Goal: Transaction & Acquisition: Download file/media

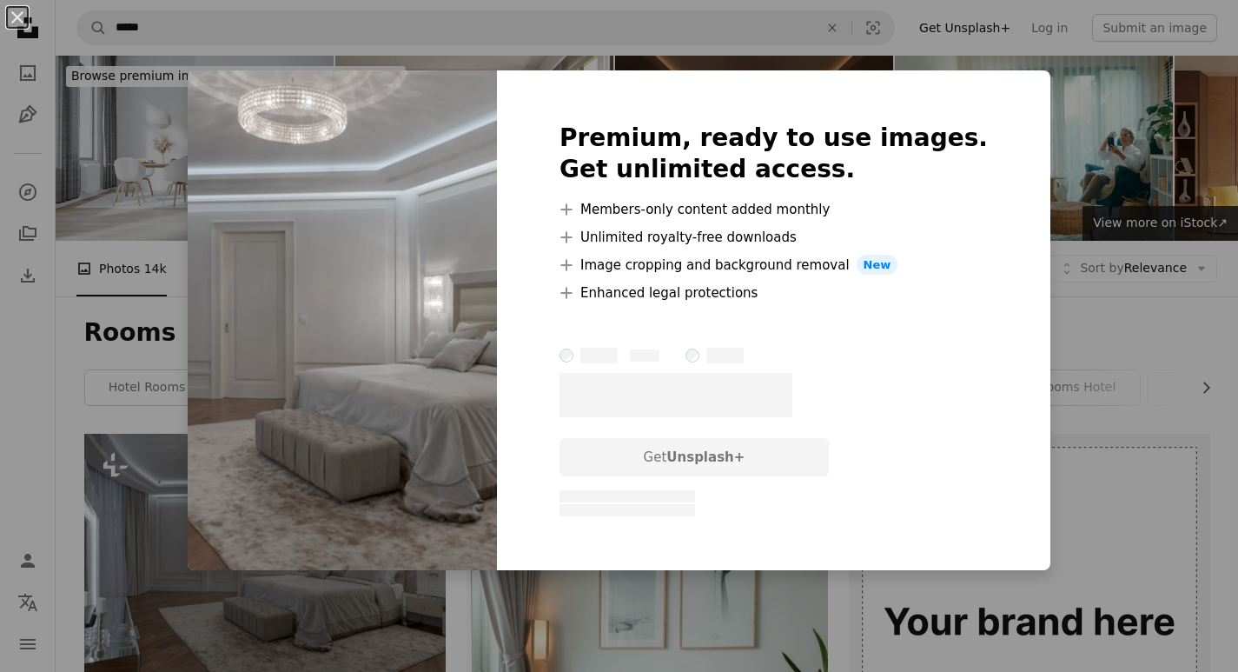
scroll to position [348, 0]
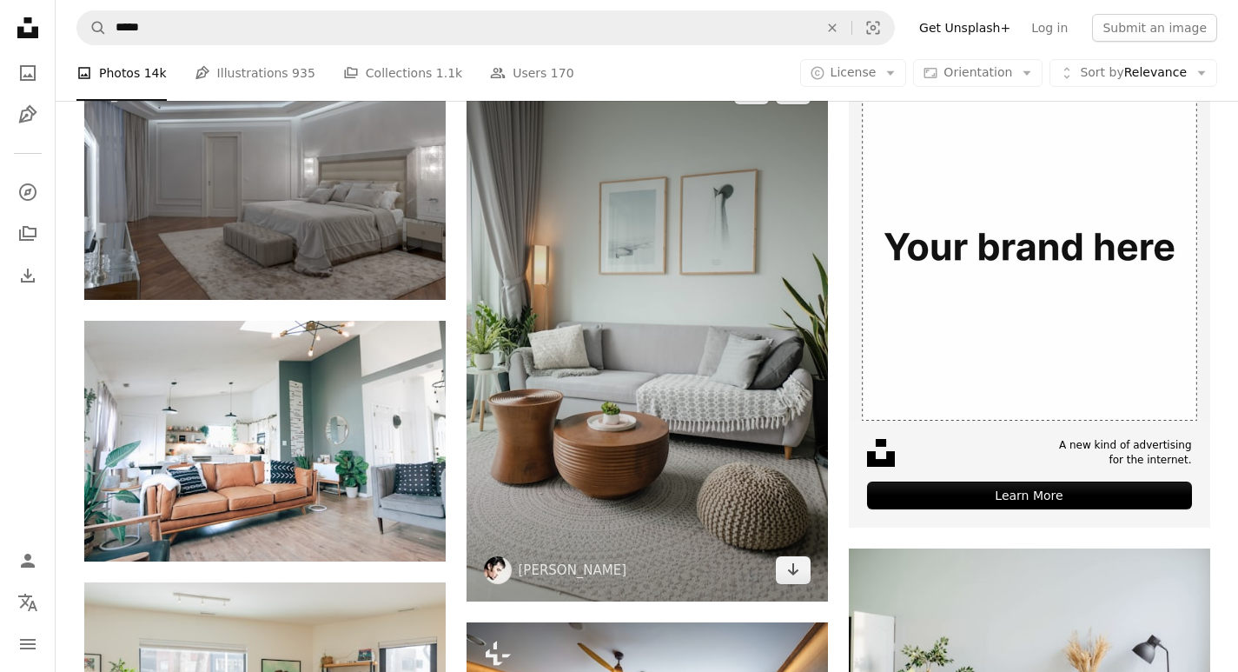
scroll to position [348, 0]
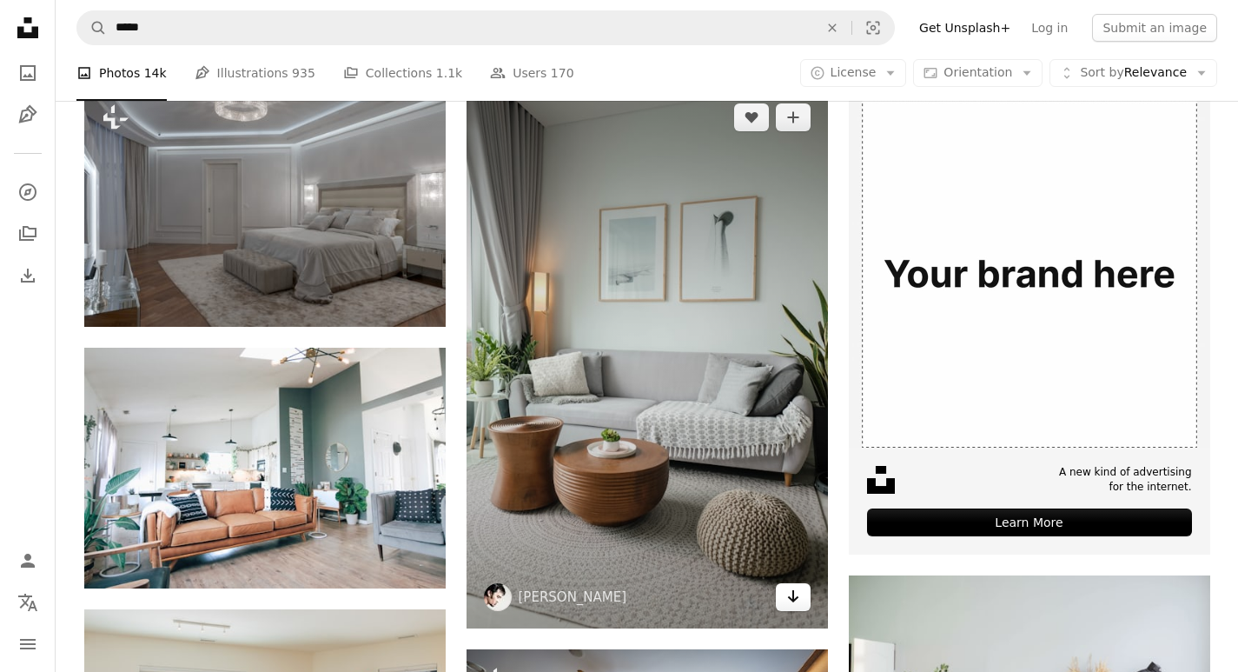
click at [784, 592] on link "Arrow pointing down" at bounding box center [793, 597] width 35 height 28
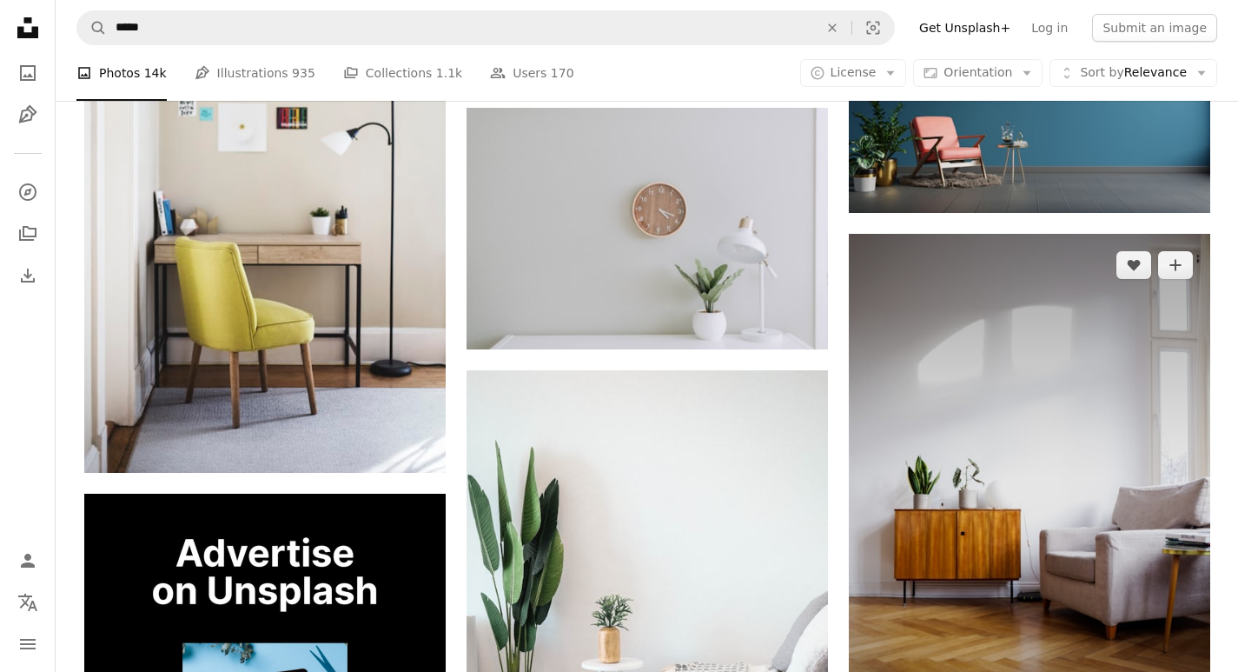
scroll to position [2520, 0]
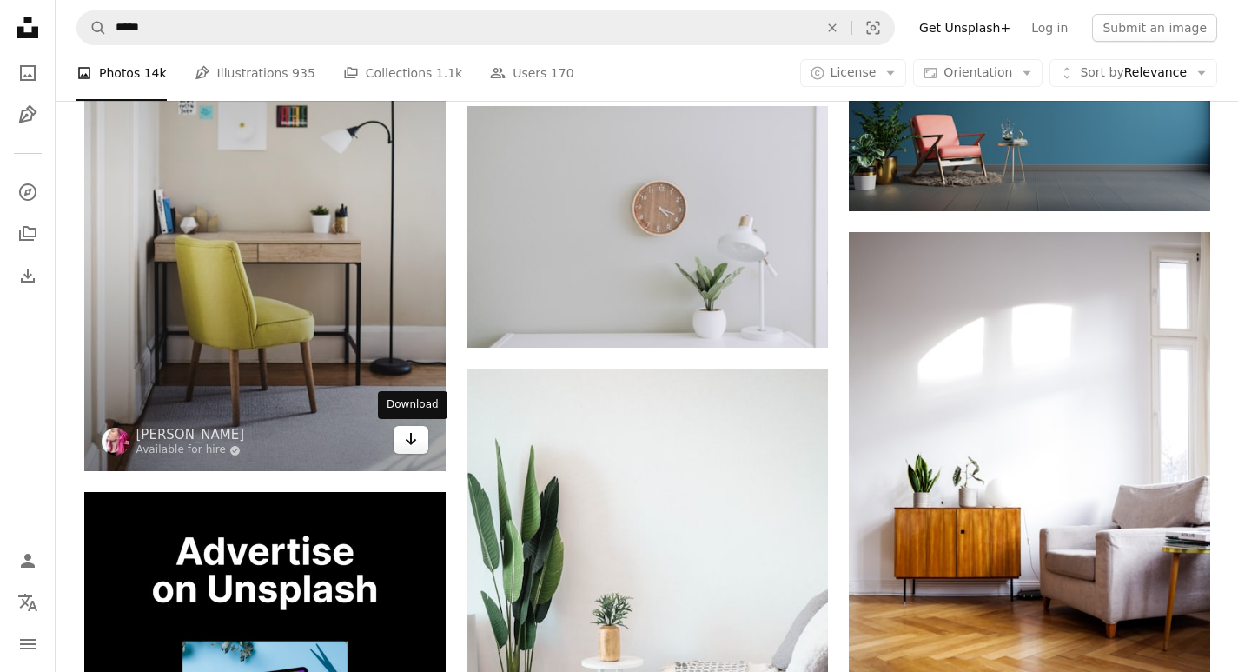
click at [421, 436] on link "Arrow pointing down" at bounding box center [411, 440] width 35 height 28
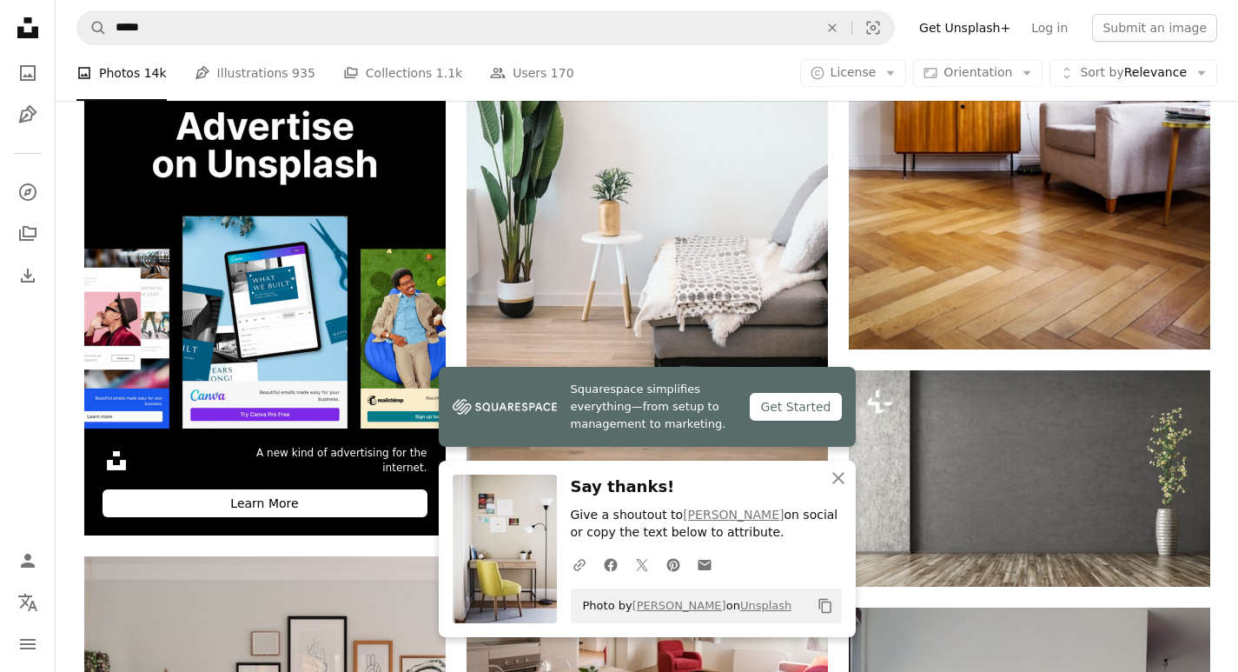
scroll to position [3041, 0]
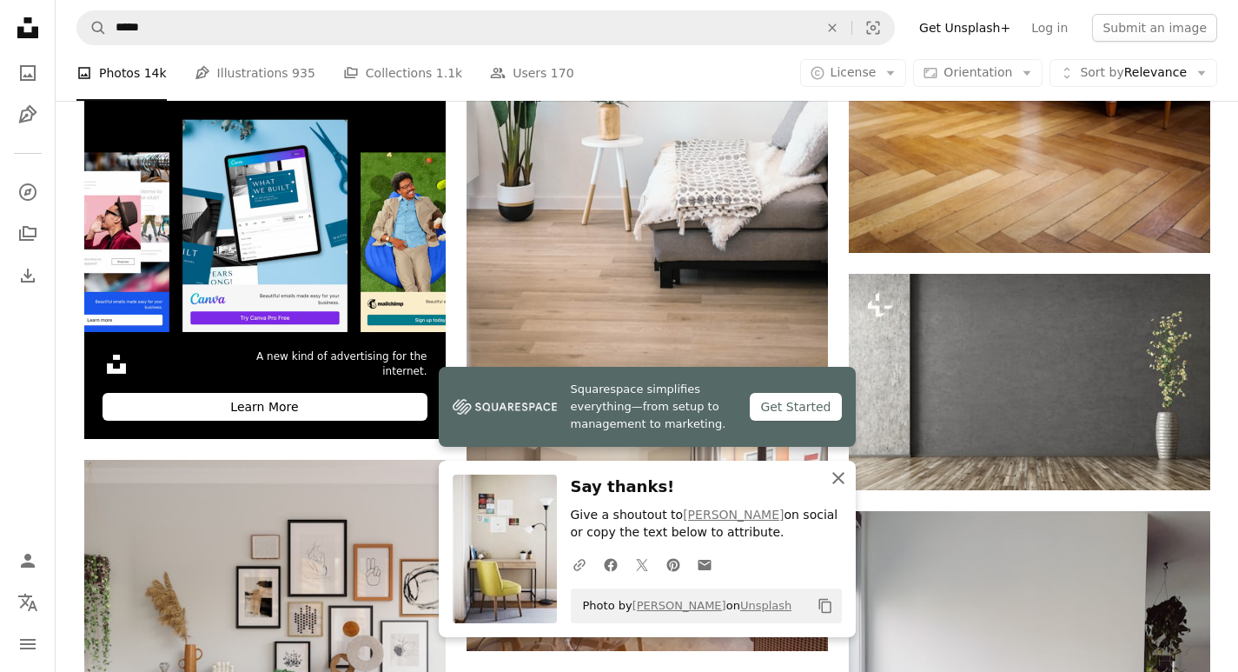
click at [842, 480] on icon "An X shape" at bounding box center [838, 477] width 21 height 21
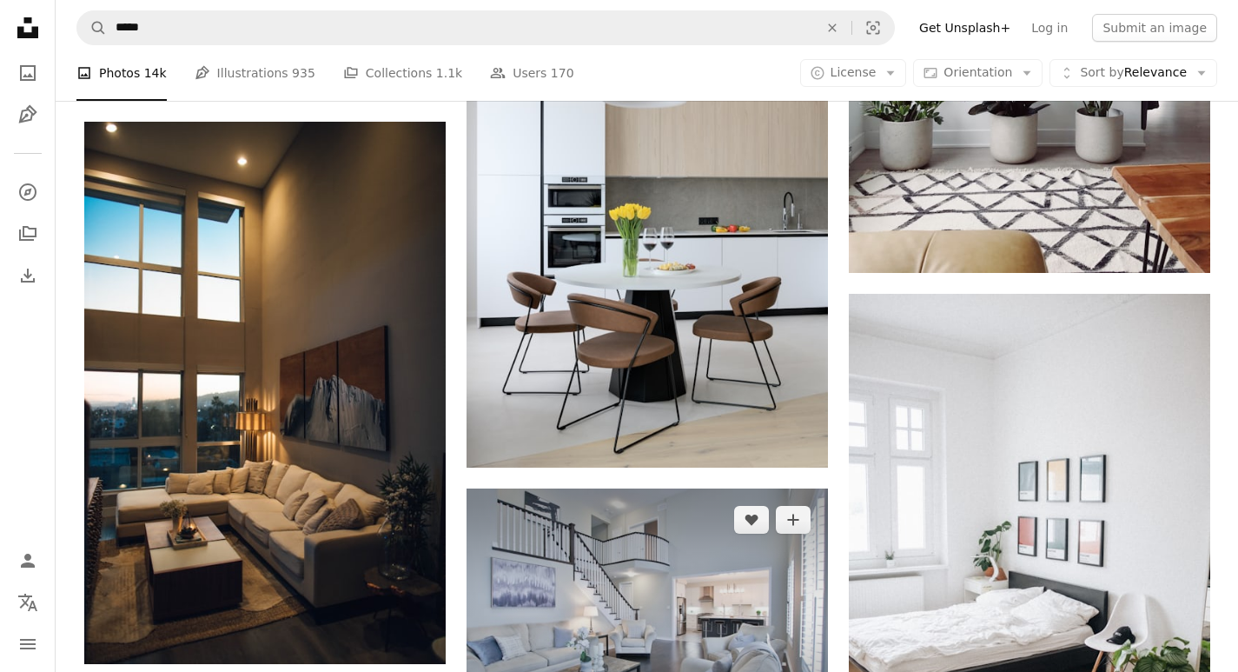
scroll to position [3736, 0]
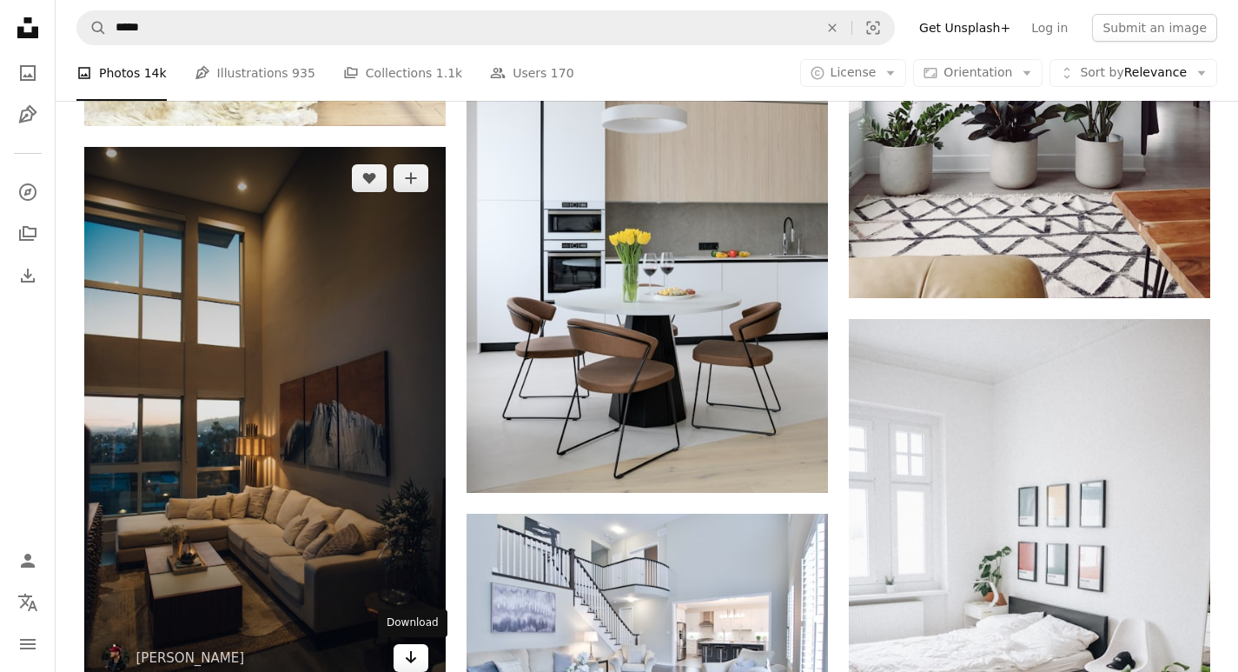
click at [411, 658] on icon "Download" at bounding box center [410, 657] width 11 height 12
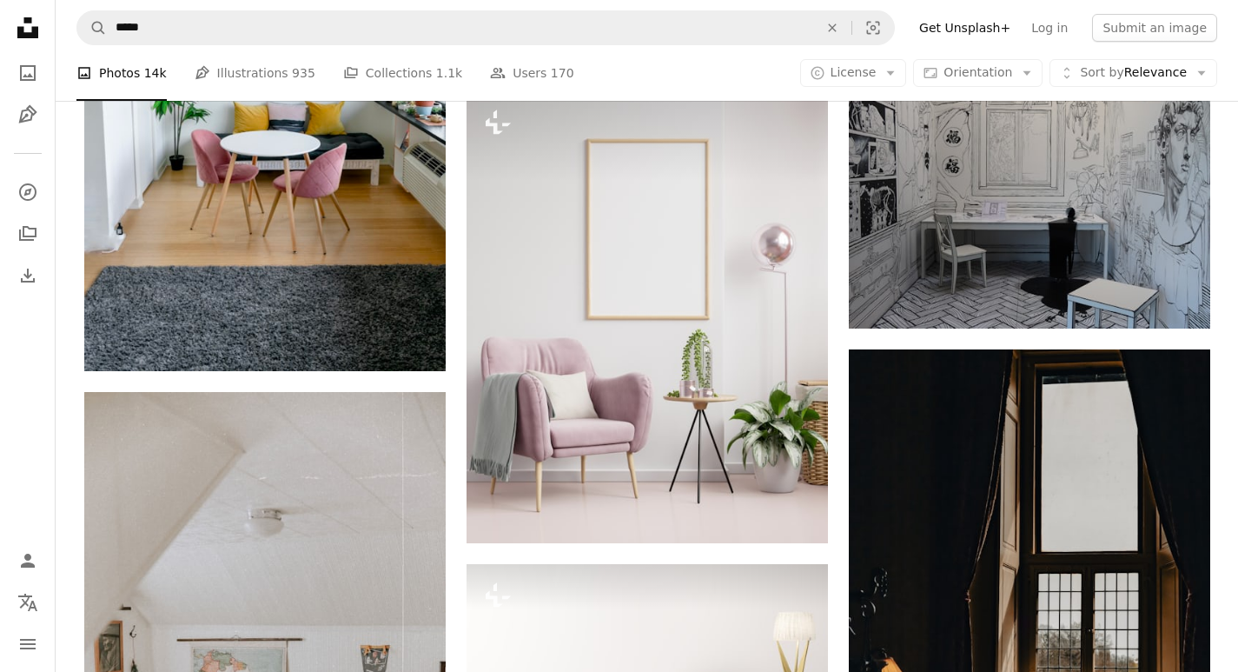
scroll to position [8341, 0]
